Goal: Task Accomplishment & Management: Complete application form

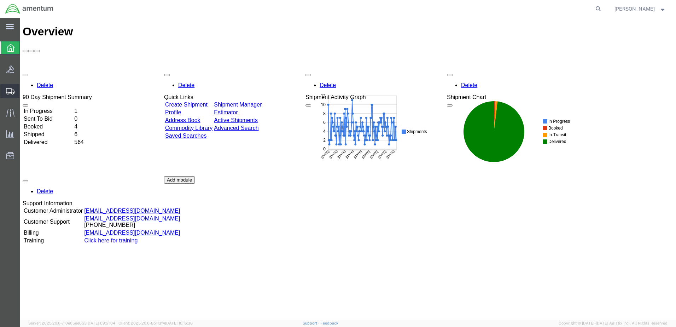
click at [0, 0] on span "Create from Template" at bounding box center [0, 0] width 0 height 0
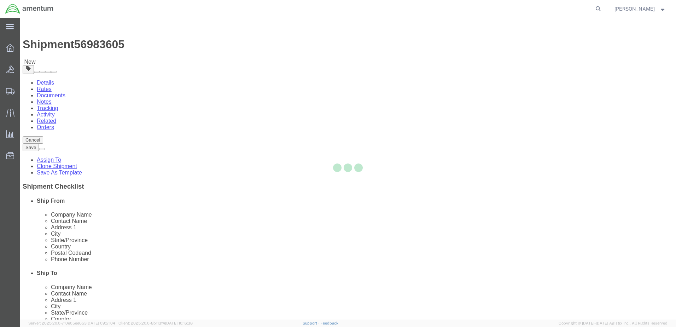
select select "49951"
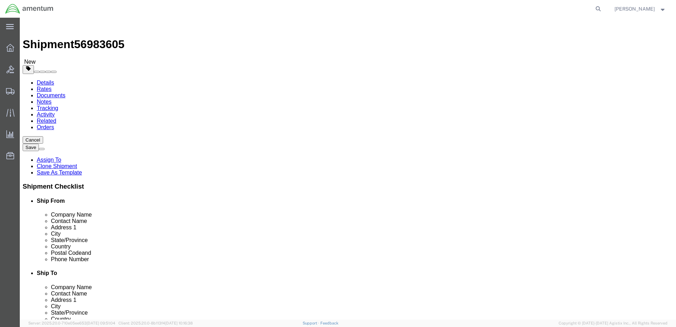
scroll to position [1450, 0]
select select "49917"
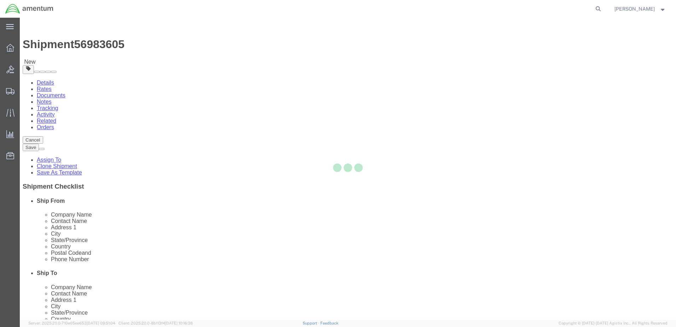
type input "Amentum Services, Inc."
type input "4640 Subchaser Ct"
type input "Bldg 200"
type input "[GEOGRAPHIC_DATA]"
type input "32244"
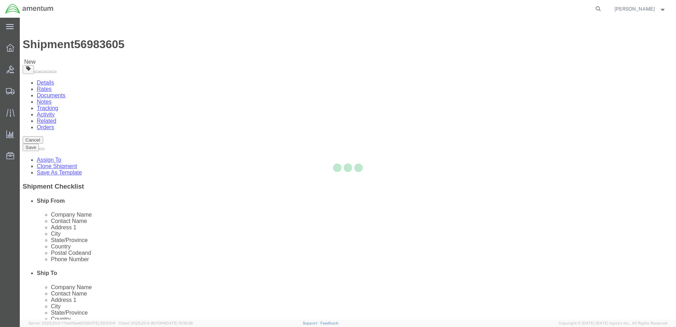
type input "[PHONE_NUMBER]"
select select "FL"
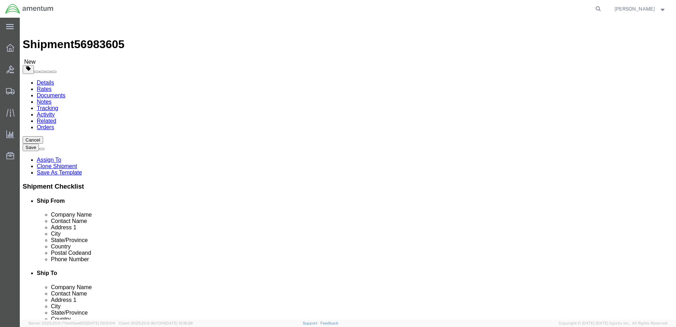
click input "text"
type input "nicho"
click p "- Amentum Services, Inc. - ([PERSON_NAME]) [STREET_ADDRESS]"
select select
type input "[PERSON_NAME]"
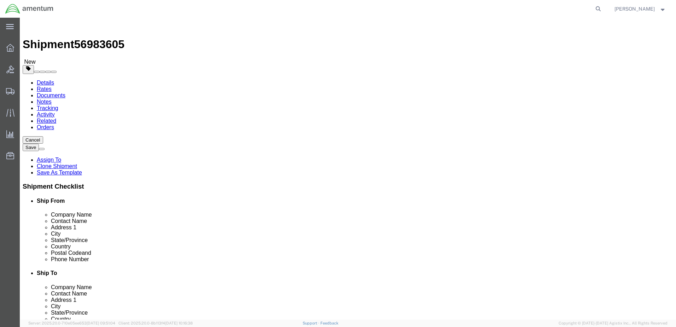
type input "[PERSON_NAME][EMAIL_ADDRESS][PERSON_NAME][DOMAIN_NAME]"
checkbox input "true"
select select "FL"
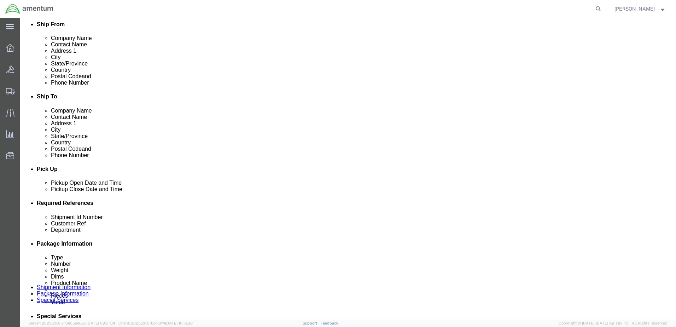
scroll to position [177, 0]
type input "[PERSON_NAME]"
click div "[DATE] 1:01 PM"
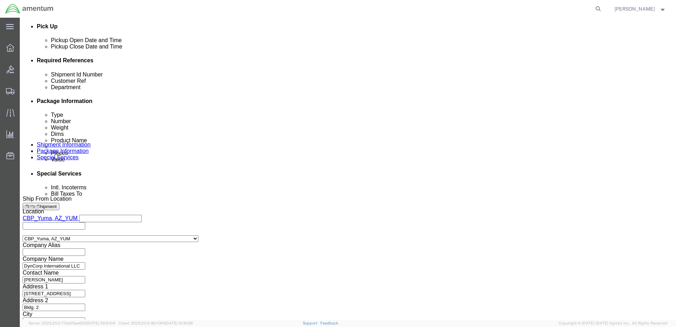
type input "1:30 PM"
click button "Apply"
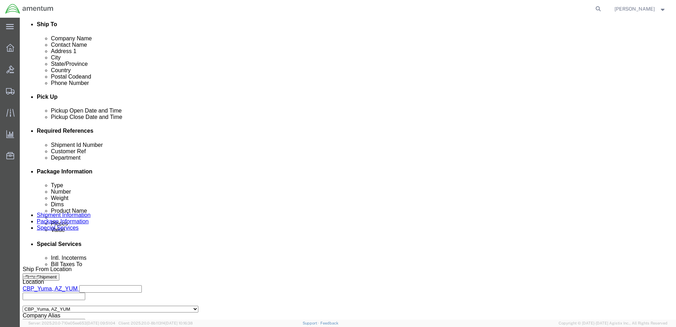
scroll to position [248, 0]
click div "[DATE] 5:30 PM"
type input "4:00 PM"
click button "Apply"
click div
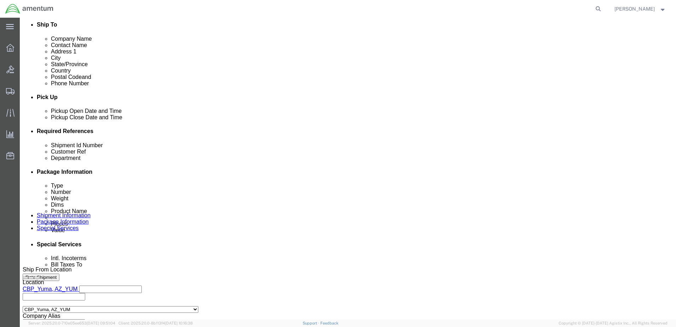
click input "6:30 PM"
type input "8:30 AM"
click button "Apply"
click div
type input "12:30 PM"
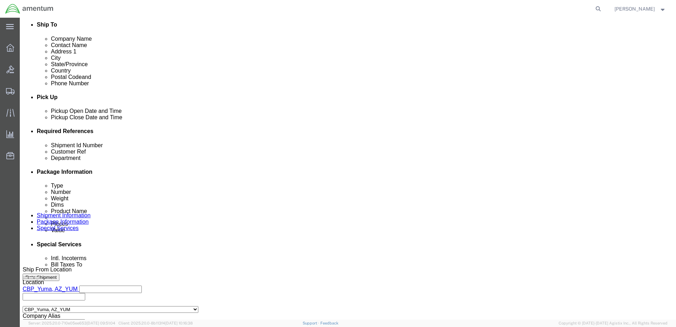
click button "Apply"
click input "text"
click div "Customer Ref"
click input "text"
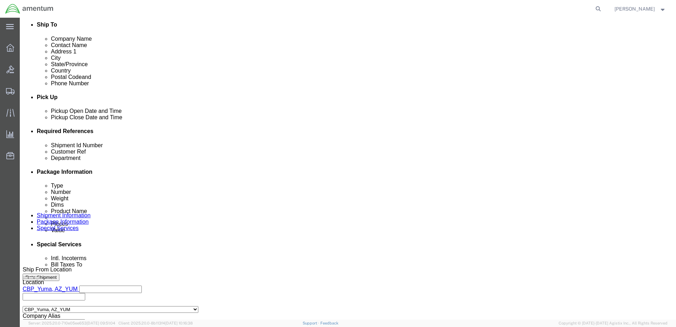
paste input "LS007ES"
type input "L"
click input "612-006533"
drag, startPoint x: 320, startPoint y: 189, endPoint x: 238, endPoint y: 189, distance: 81.3
click div "Shipment Id Number 612-006533, 6534, 6535"
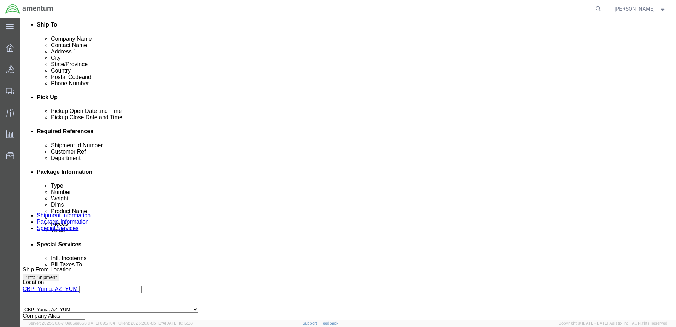
type input "612-006533, 6534, 6535"
click input "text"
paste input "612-006533, 6534, 6535"
type input "612-006533, 6534, 6535"
click div "Delivery by Date Delivery Start Date Delivery Start Time Deliver Open Date and …"
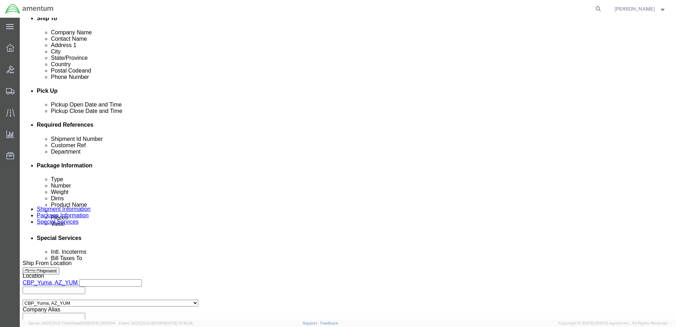
scroll to position [319, 0]
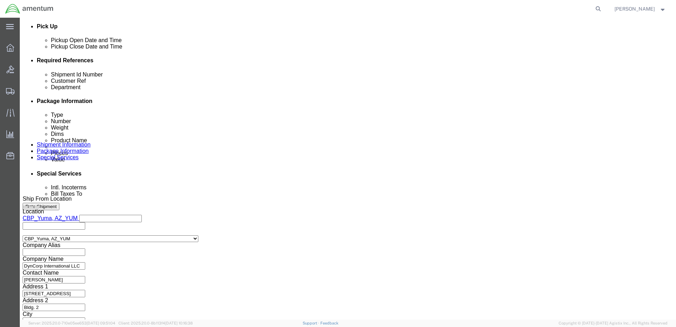
click button "Continue"
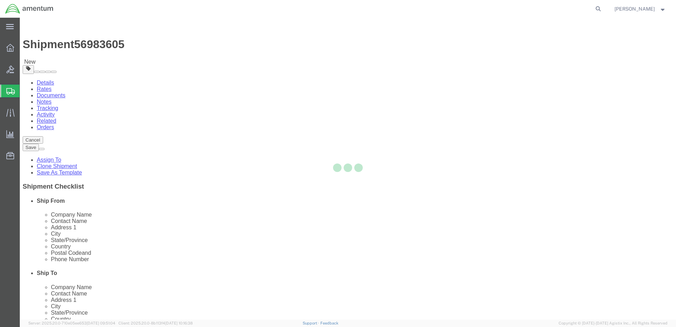
select select "CBOX"
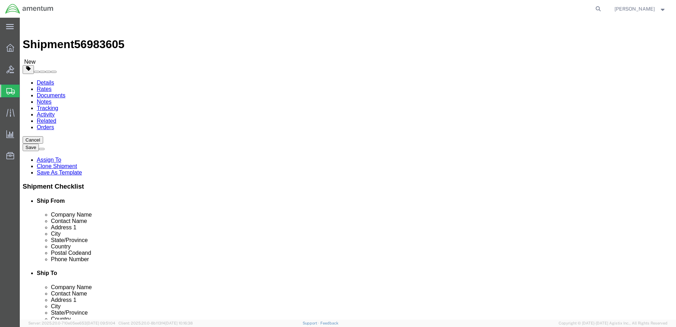
click select "Select BCK Boxes Bale(s) Basket(s) Bolt(s) Bottle(s) Buckets Bulk Bundle(s) Can…"
click input "1"
click input "text"
type input "36"
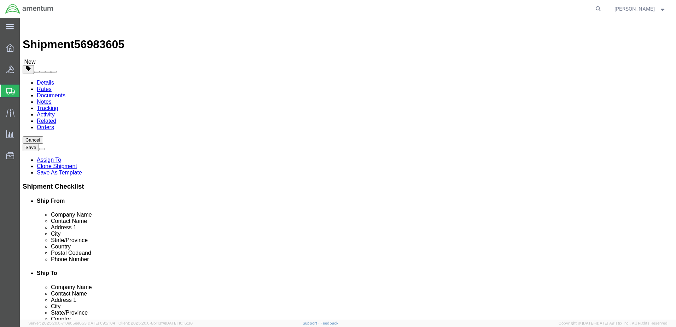
type input "12"
click input "0.00"
type input "12"
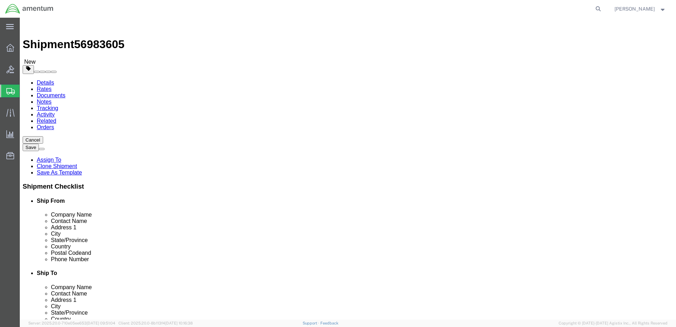
click link "Add Content"
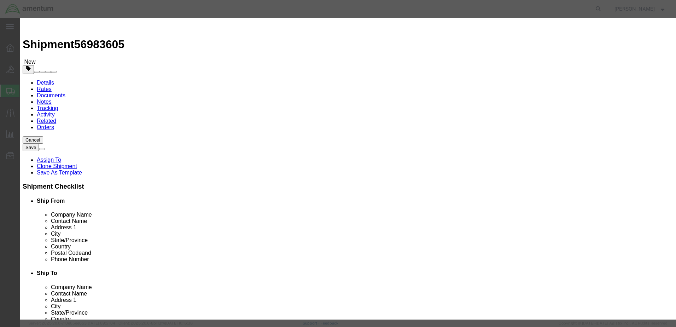
click input "text"
click input "NIght Vision Goggles"
drag, startPoint x: 270, startPoint y: 55, endPoint x: 191, endPoint y: 53, distance: 78.5
click div "Product Name NIght Vision Goggles NIght Vision Goggles Name: Night Vision Goggl…"
type input "NIght Vision Goggles"
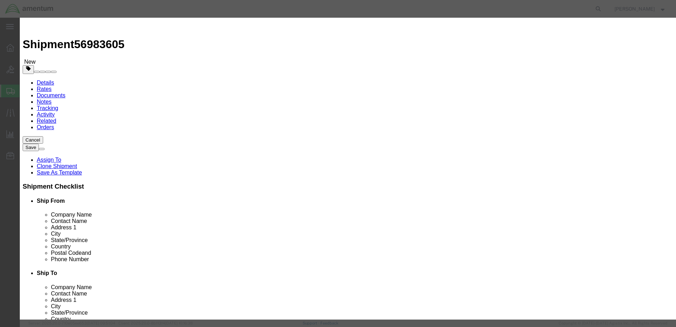
click textarea
paste textarea "NIght Vision Goggles"
type textarea "NIght Vision Goggles"
click input "0"
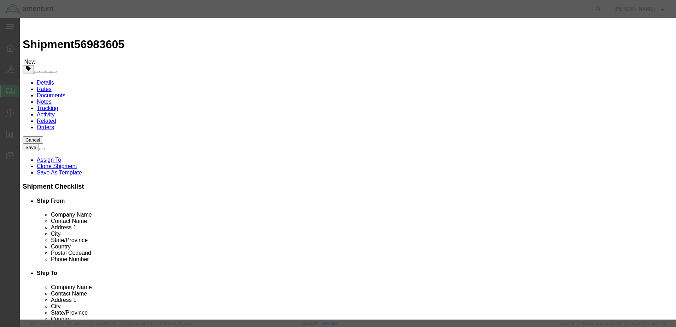
type input "3"
type input "41025"
click textarea
click input "text"
click button "Save & Close"
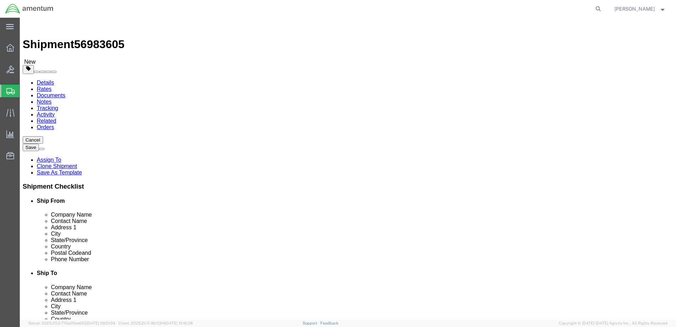
scroll to position [2, 0]
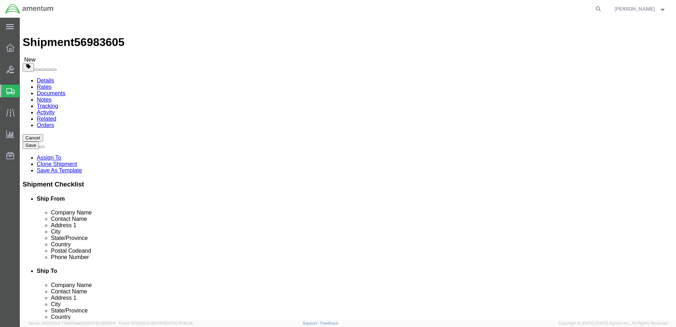
click button "Continue"
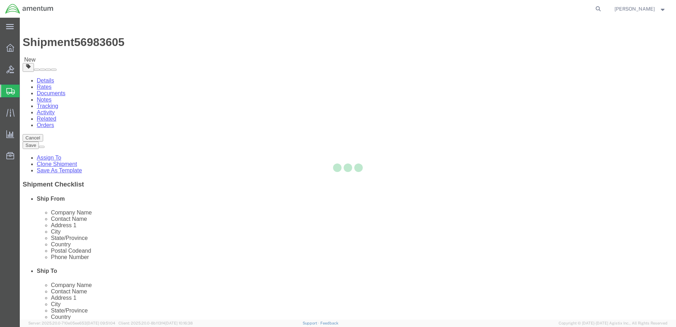
select select
select select "DEPARTMENT"
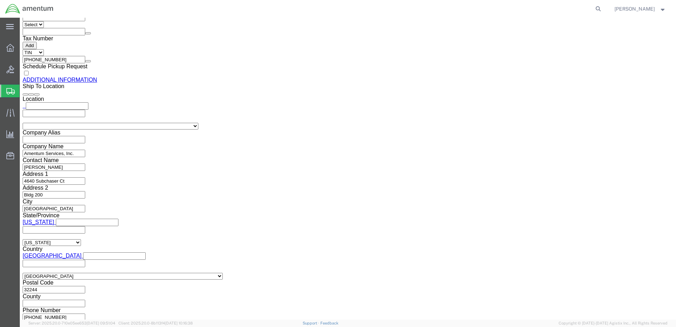
scroll to position [833, 0]
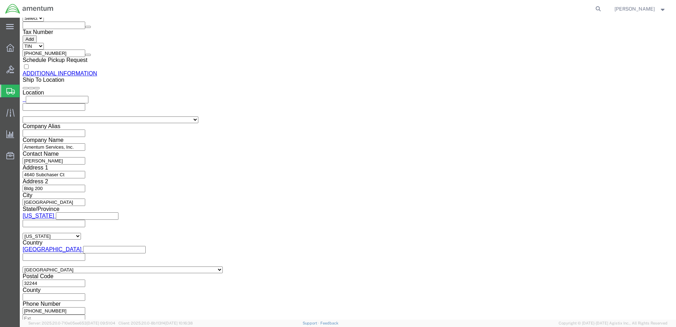
click button "Rate Shipment"
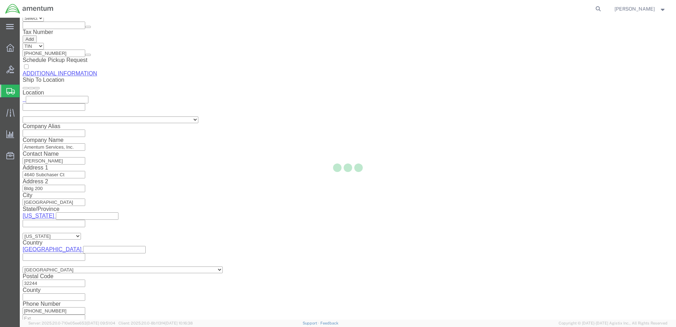
scroll to position [82, 0]
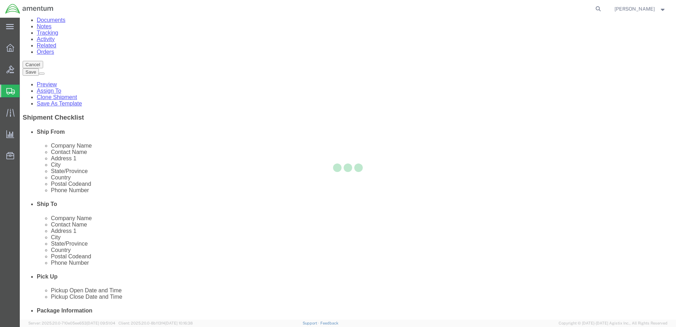
scroll to position [0, 0]
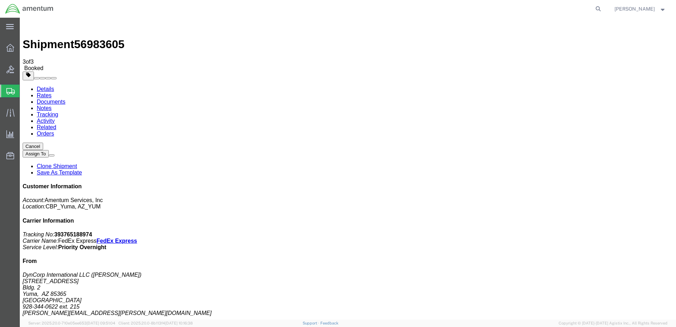
click at [39, 86] on link "Details" at bounding box center [45, 89] width 17 height 6
click link "Schedule pickup request"
click link "Documents"
drag, startPoint x: 294, startPoint y: 112, endPoint x: 340, endPoint y: 174, distance: 76.6
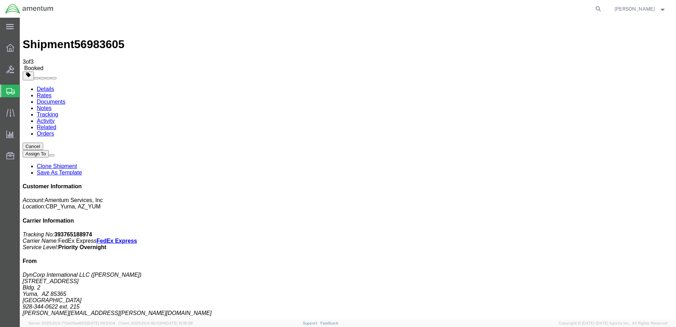
click at [54, 231] on icon "Tracking No:" at bounding box center [39, 234] width 32 height 6
drag, startPoint x: 549, startPoint y: 108, endPoint x: 629, endPoint y: 121, distance: 81.4
click at [629, 231] on p "Tracking No: 393765188974 Carrier Name: FedEx Express FedEx Express Service Lev…" at bounding box center [348, 240] width 651 height 19
drag, startPoint x: 629, startPoint y: 121, endPoint x: 598, endPoint y: 117, distance: 31.4
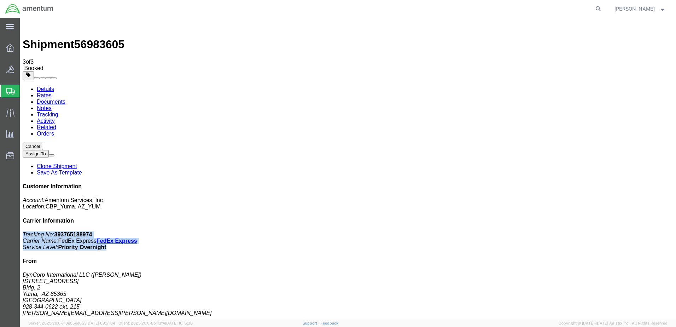
copy p "Tracking No: 393765188974 Carrier Name: FedEx Express FedEx Express Service Lev…"
click at [502, 86] on ul "Details Rates Documents Notes Tracking Activity Related Orders" at bounding box center [348, 111] width 651 height 51
